Goal: Navigation & Orientation: Find specific page/section

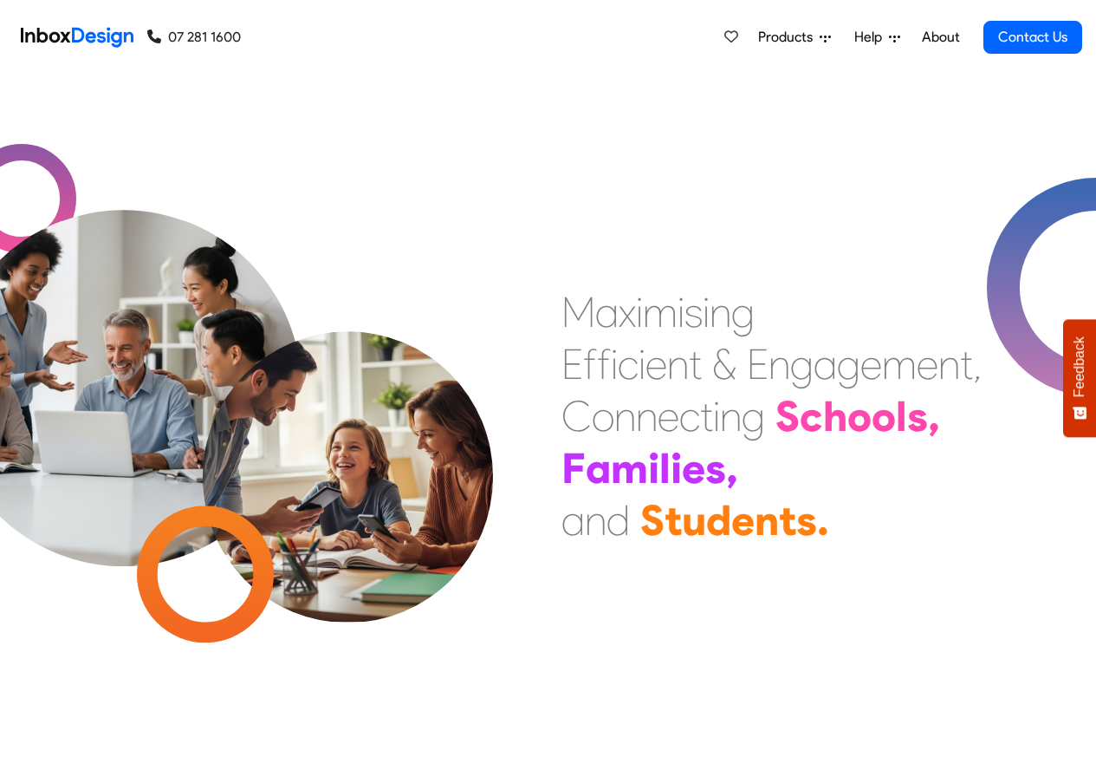
click at [778, 37] on span "Products" at bounding box center [789, 37] width 62 height 21
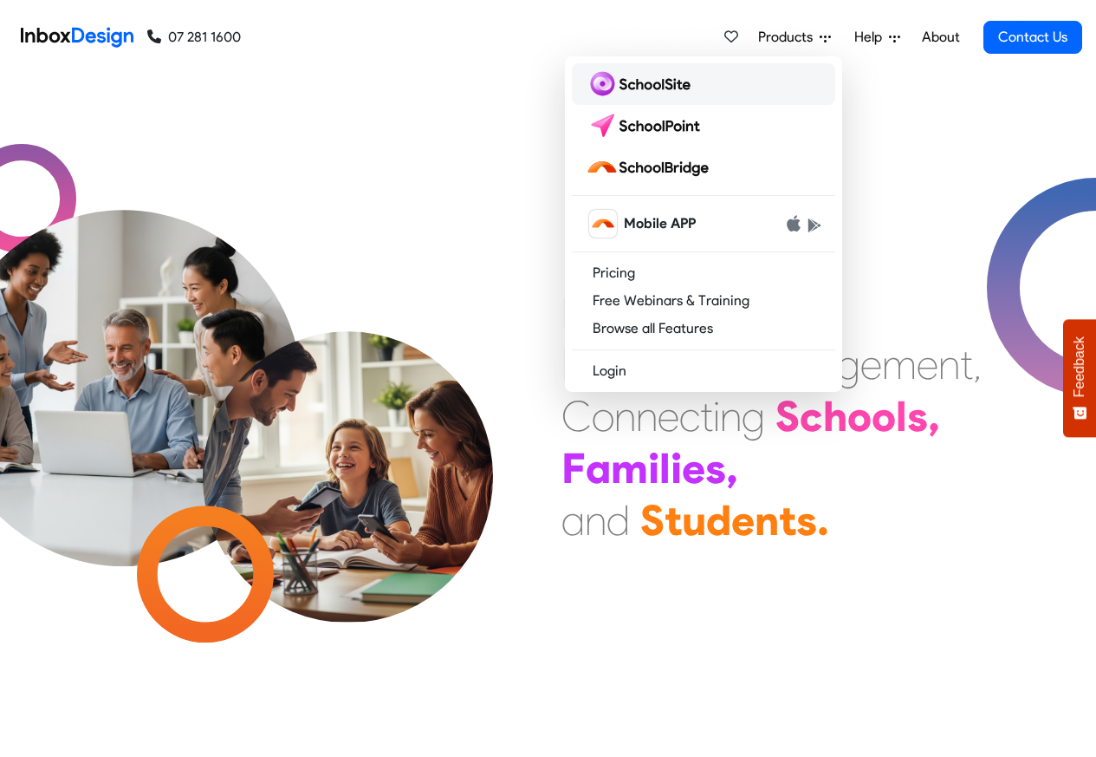
click at [626, 85] on img at bounding box center [642, 84] width 112 height 28
click at [628, 125] on img at bounding box center [647, 126] width 122 height 28
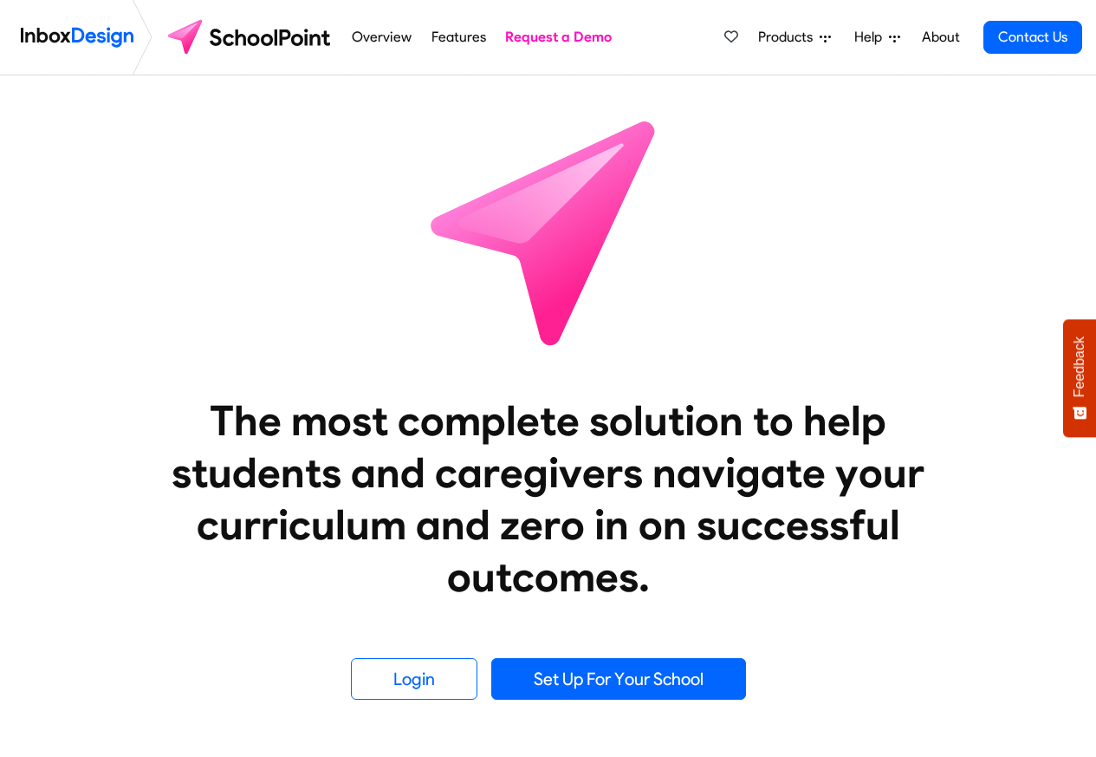
click at [815, 37] on span "Products" at bounding box center [789, 37] width 62 height 21
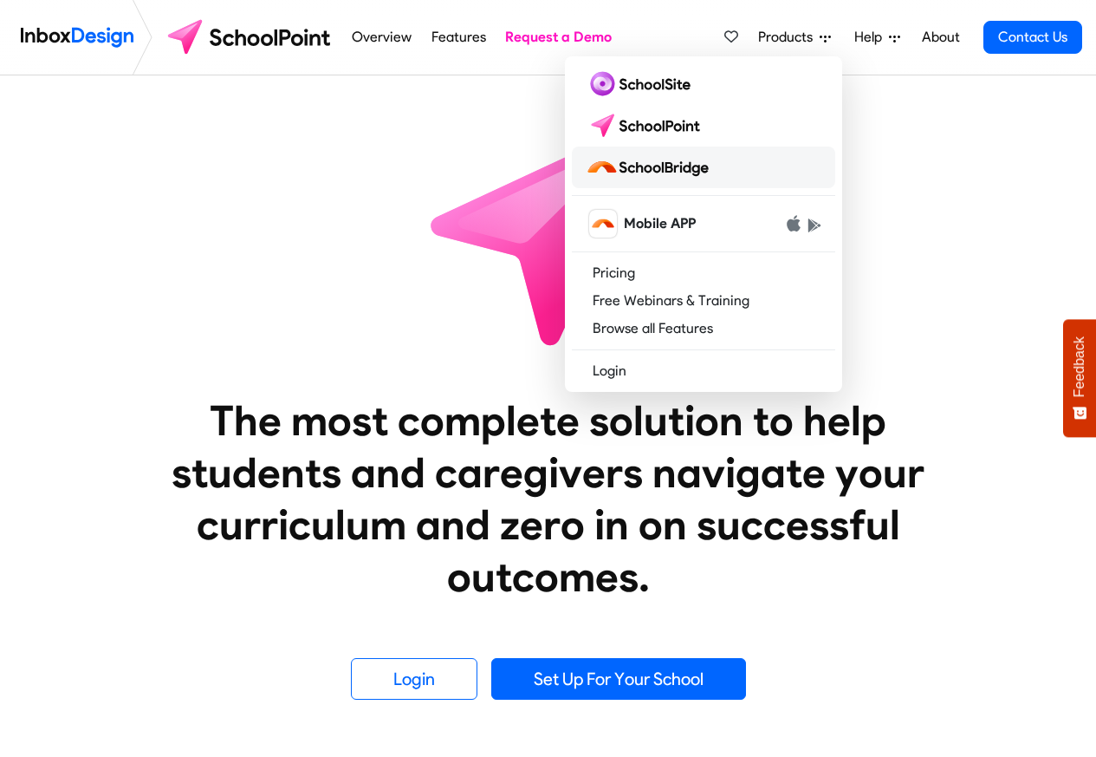
click at [652, 168] on img at bounding box center [651, 167] width 130 height 28
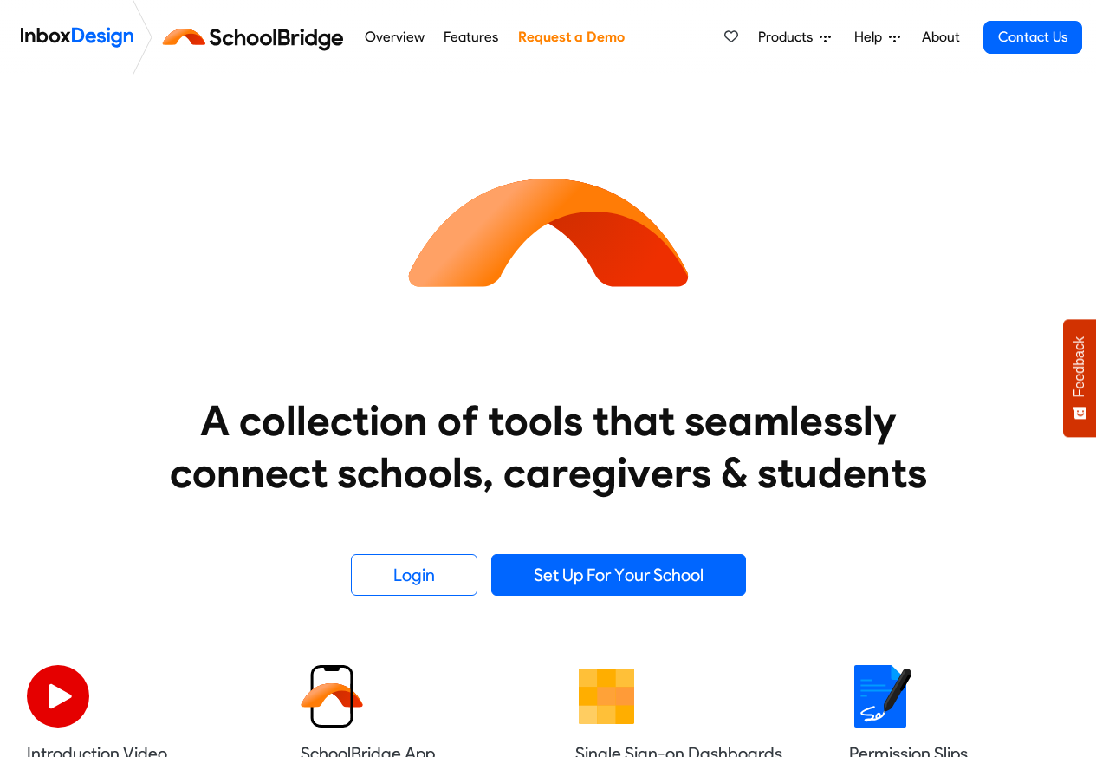
click at [76, 37] on img at bounding box center [77, 37] width 113 height 35
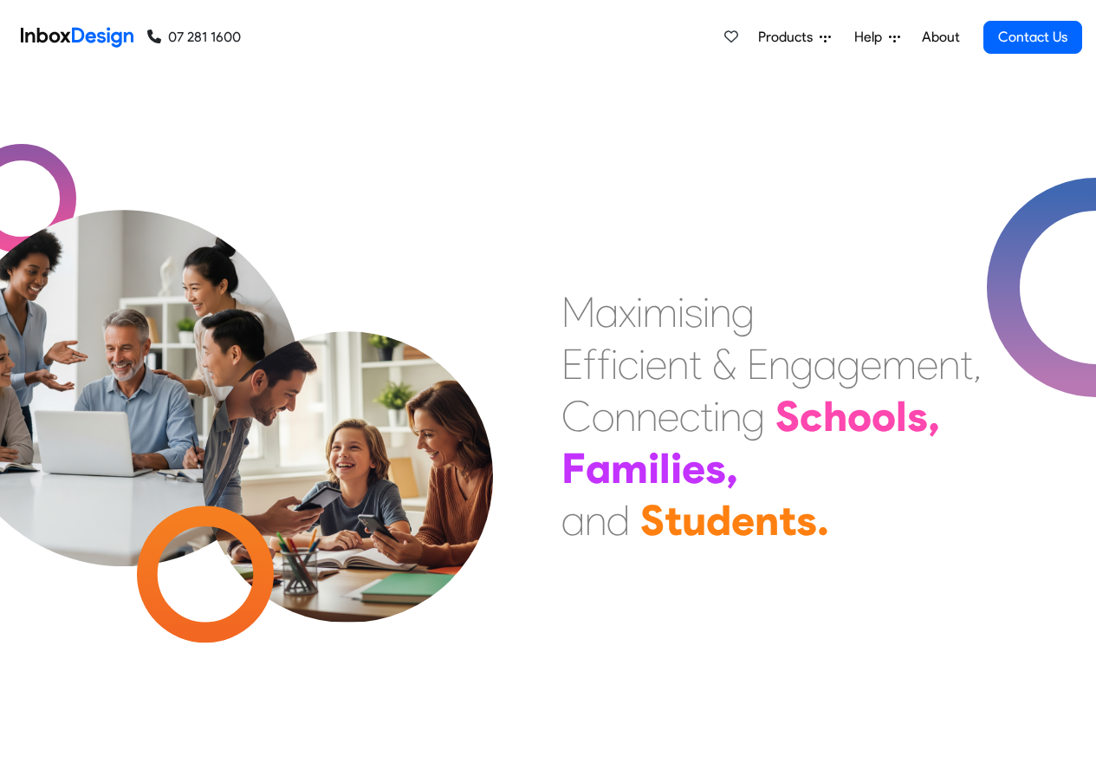
click at [878, 38] on span "Help" at bounding box center [871, 37] width 35 height 21
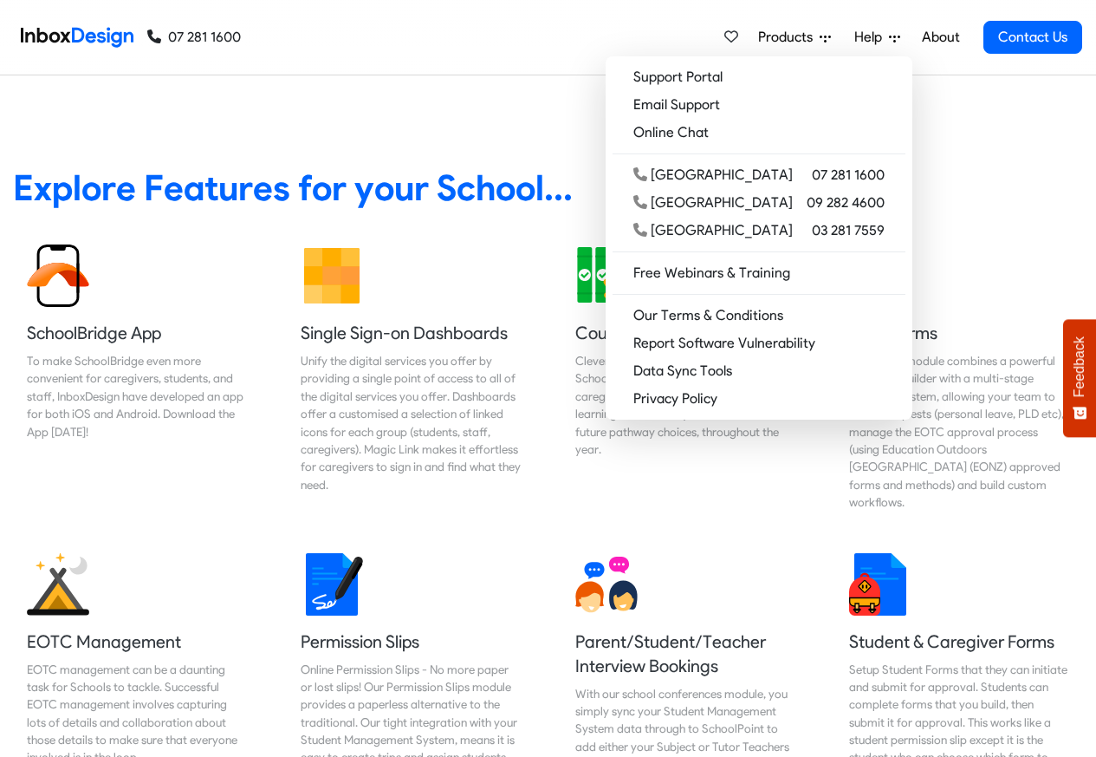
scroll to position [1651, 0]
